Goal: Task Accomplishment & Management: Use online tool/utility

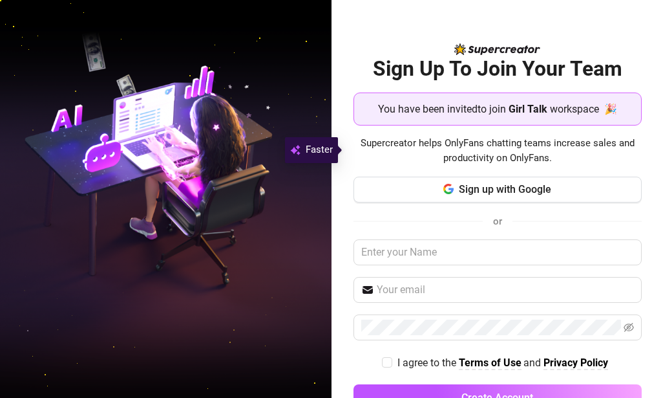
scroll to position [39, 0]
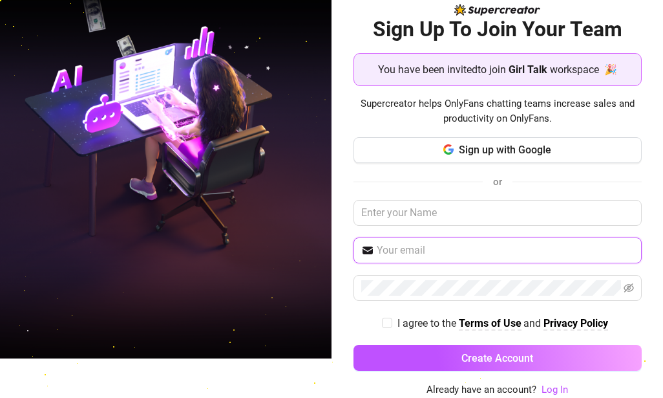
click at [444, 248] on input "text" at bounding box center [505, 250] width 257 height 16
type input "malineawuor3@gmail.com"
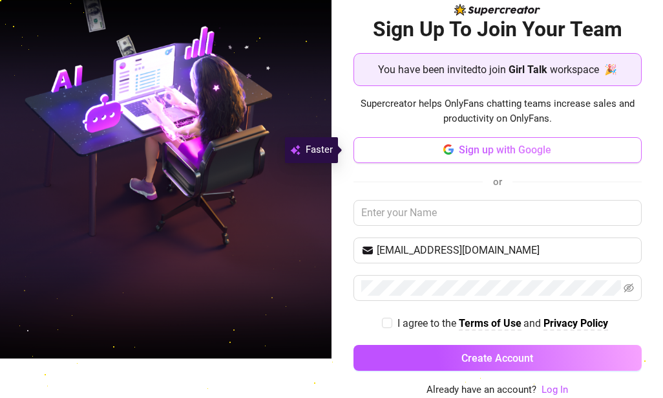
click at [518, 147] on span "Sign up with Google" at bounding box center [505, 150] width 92 height 12
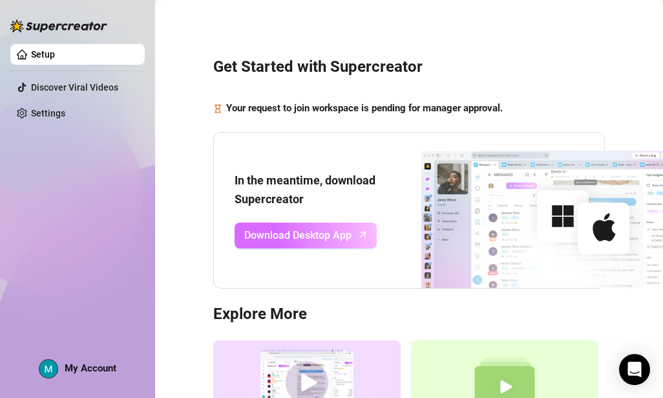
click at [312, 229] on span "Download Desktop App" at bounding box center [297, 235] width 107 height 16
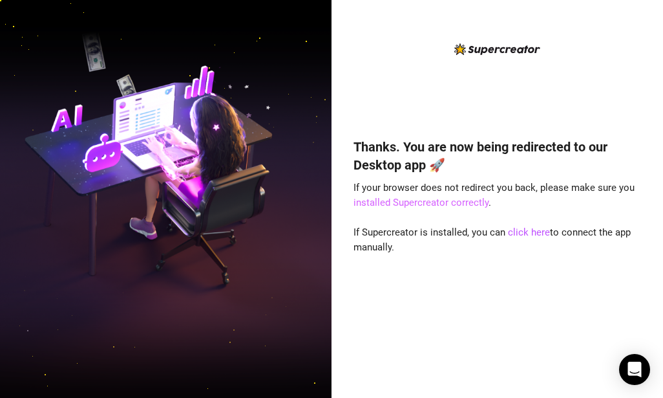
click at [420, 203] on link "installed Supercreator correctly" at bounding box center [421, 203] width 135 height 12
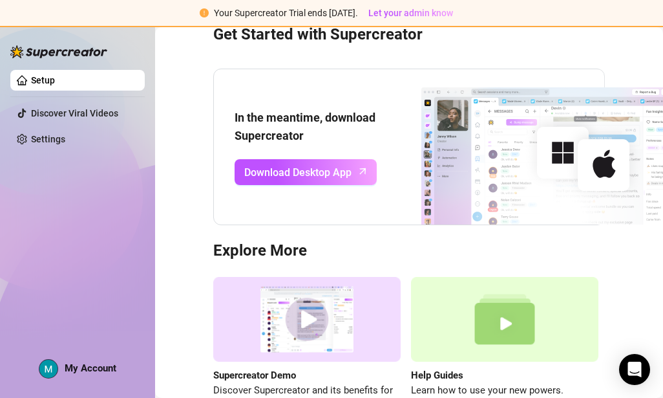
scroll to position [0, 22]
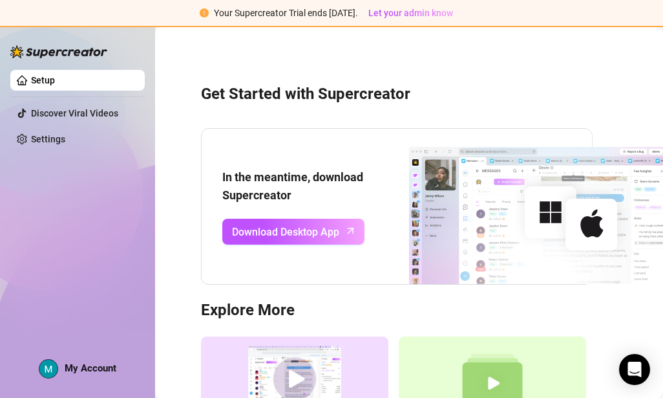
click at [55, 76] on link "Setup" at bounding box center [43, 80] width 24 height 10
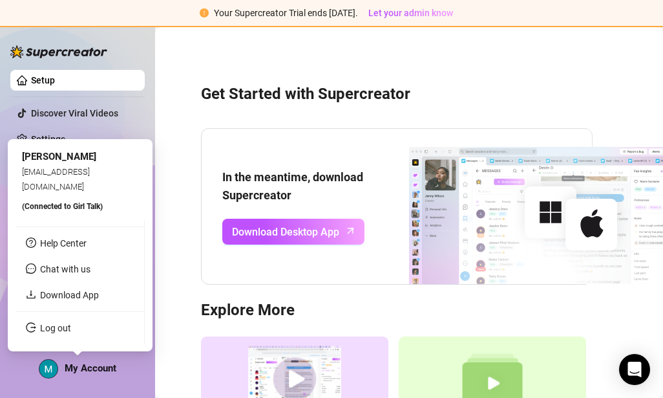
click at [81, 371] on span "My Account" at bounding box center [91, 368] width 52 height 12
click at [89, 370] on span "My Account" at bounding box center [91, 368] width 52 height 12
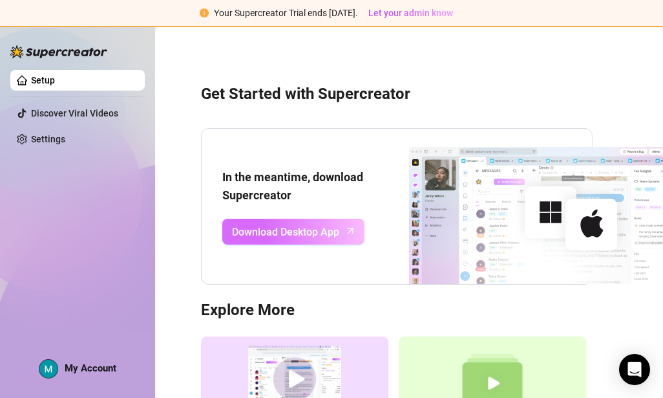
click at [268, 242] on link "Download Desktop App" at bounding box center [293, 231] width 142 height 26
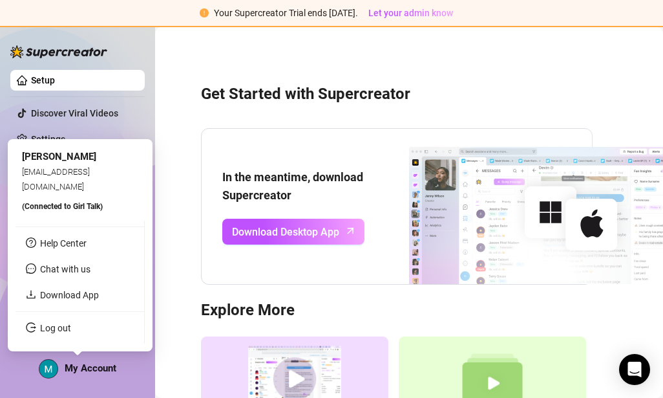
click at [90, 202] on span "(Connected to Girl Talk )" at bounding box center [62, 206] width 81 height 9
drag, startPoint x: 90, startPoint y: 202, endPoint x: 133, endPoint y: 244, distance: 59.4
click at [87, 244] on link "Help Center" at bounding box center [63, 243] width 47 height 10
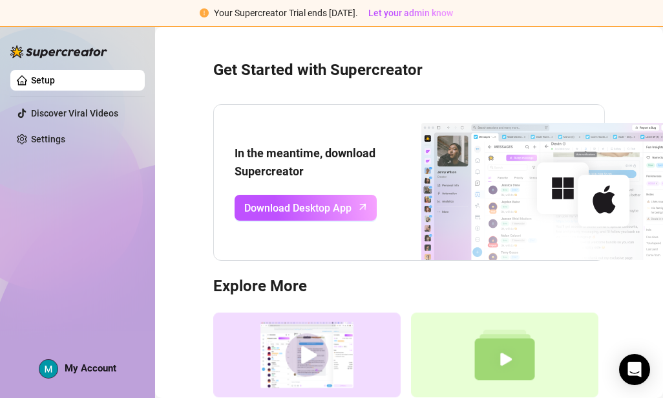
scroll to position [0, 0]
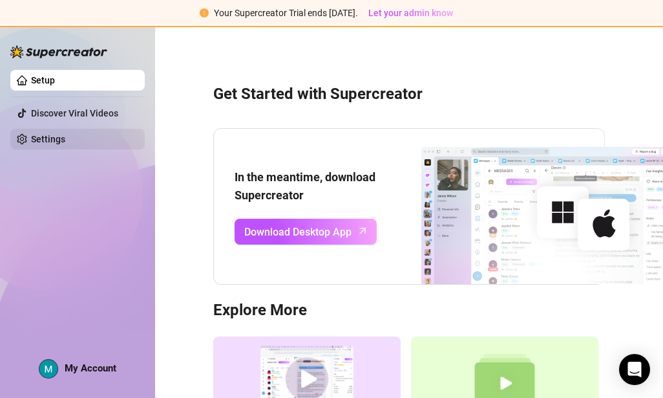
click at [65, 138] on link "Settings" at bounding box center [48, 139] width 34 height 10
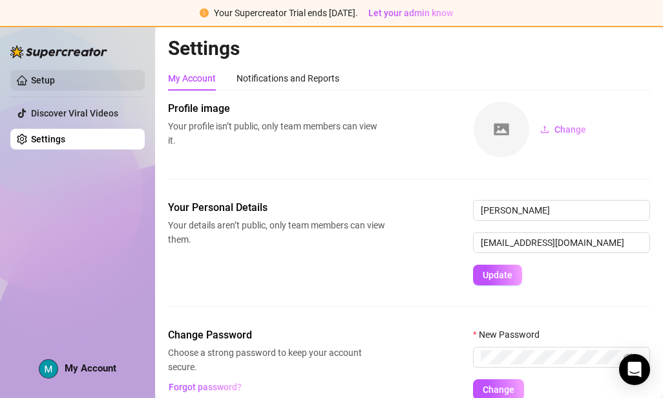
click at [55, 78] on link "Setup" at bounding box center [43, 80] width 24 height 10
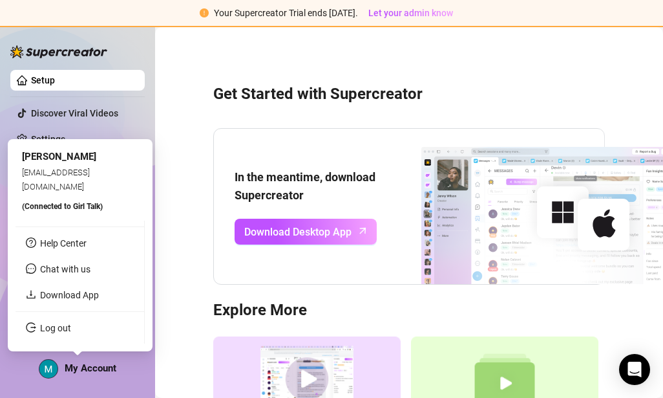
click at [69, 367] on span "My Account" at bounding box center [91, 368] width 52 height 12
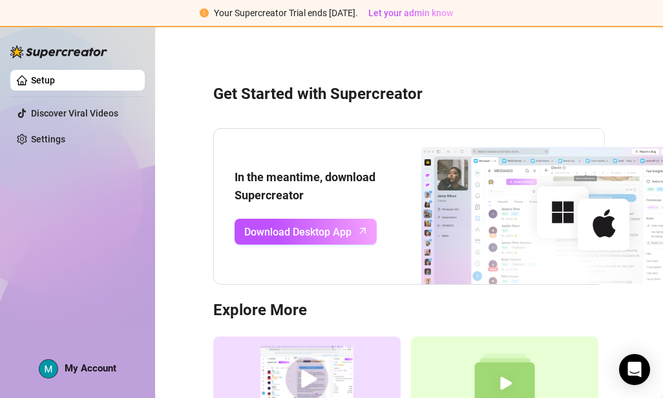
click at [538, 175] on img at bounding box center [526, 206] width 299 height 155
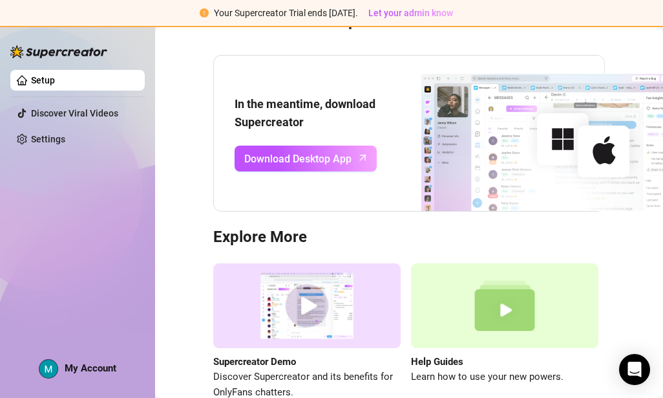
scroll to position [74, 0]
click at [634, 359] on div "Open Intercom Messenger" at bounding box center [635, 369] width 34 height 34
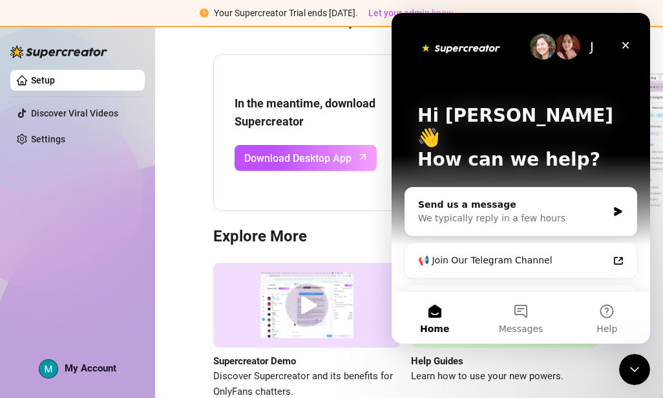
scroll to position [0, 0]
click at [84, 346] on div "Setup Discover Viral Videos Settings My Account" at bounding box center [77, 206] width 134 height 360
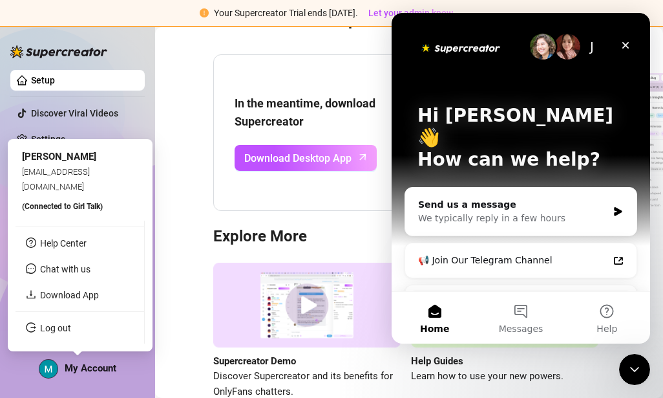
click at [84, 368] on span "My Account" at bounding box center [91, 368] width 52 height 12
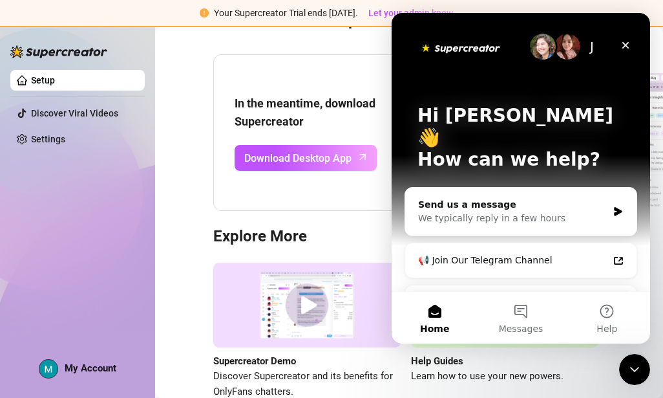
click at [64, 379] on div "Setup Discover Viral Videos Settings My Account" at bounding box center [77, 206] width 134 height 360
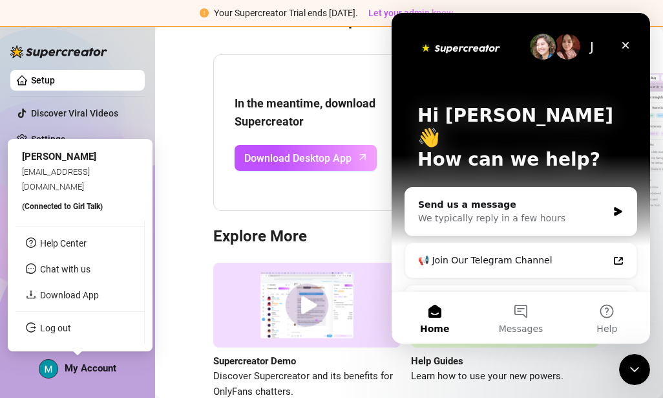
click at [89, 369] on span "My Account" at bounding box center [91, 368] width 52 height 12
click at [85, 183] on span "seggsythangyang@gmail.com" at bounding box center [56, 179] width 68 height 24
click at [81, 264] on span "Chat with us" at bounding box center [65, 269] width 50 height 10
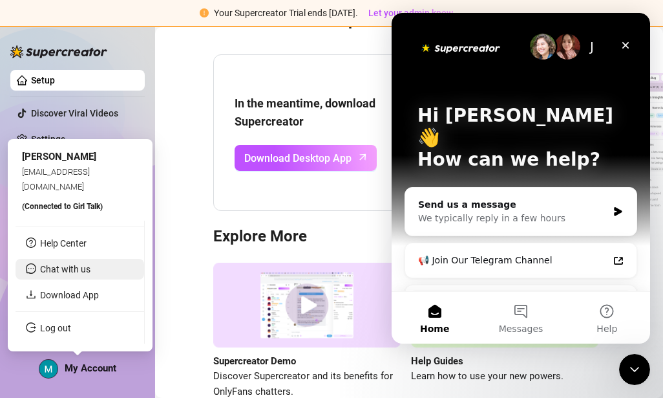
click at [59, 264] on span "Chat with us" at bounding box center [65, 269] width 50 height 10
click at [106, 264] on li "Chat with us" at bounding box center [80, 269] width 129 height 21
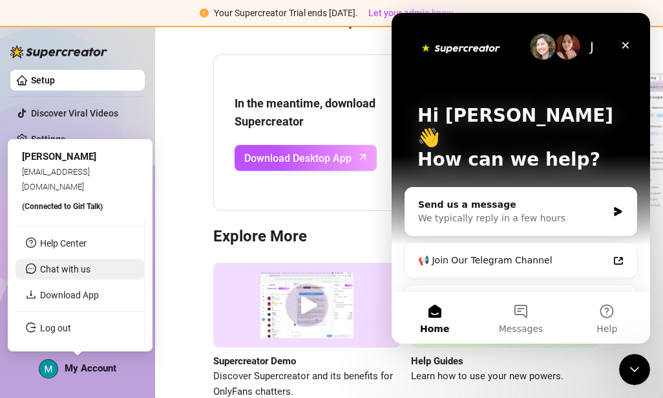
click at [106, 264] on li "Chat with us" at bounding box center [80, 269] width 129 height 21
click at [94, 270] on li "Chat with us" at bounding box center [80, 269] width 129 height 21
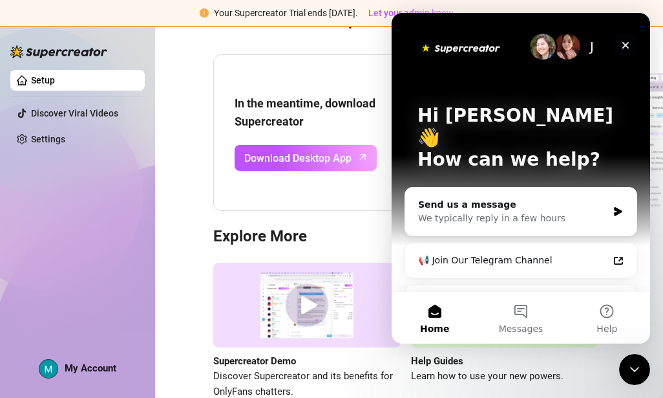
click at [624, 40] on icon "Close" at bounding box center [626, 45] width 10 height 10
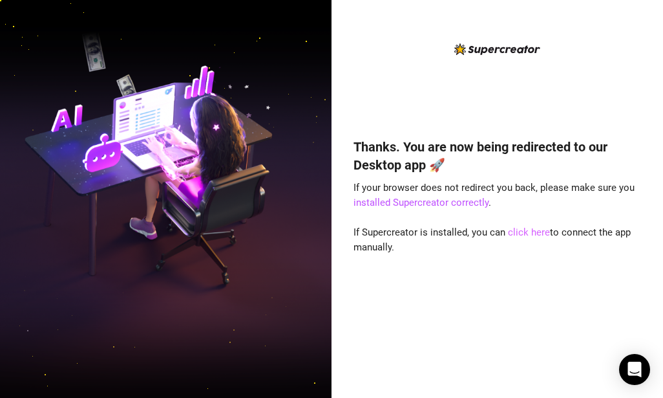
click at [537, 228] on link "click here" at bounding box center [529, 232] width 42 height 12
click at [529, 229] on link "click here" at bounding box center [529, 232] width 42 height 12
